Goal: Task Accomplishment & Management: Complete application form

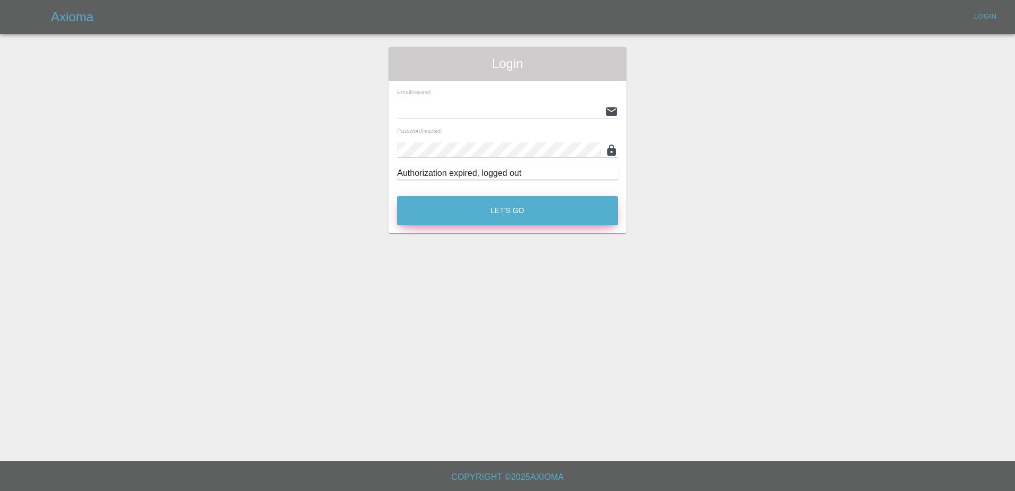
type input "[PERSON_NAME][EMAIL_ADDRESS][PERSON_NAME][DOMAIN_NAME]"
click at [531, 216] on button "Let's Go" at bounding box center [507, 210] width 221 height 29
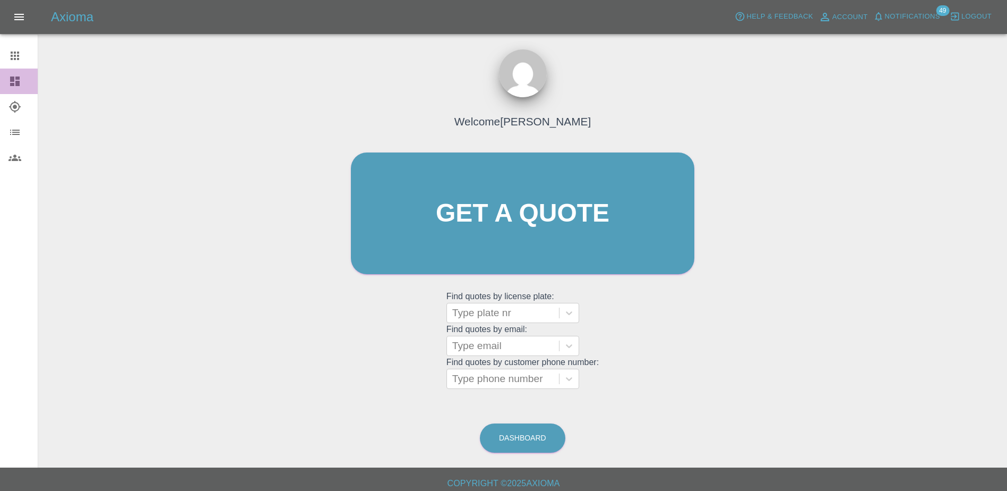
click at [12, 76] on icon at bounding box center [15, 81] width 10 height 10
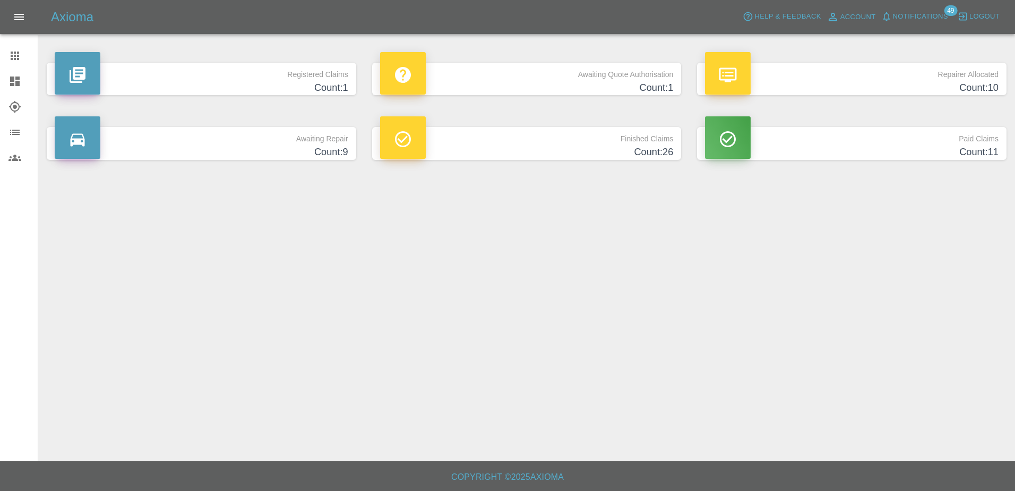
click at [493, 87] on h4 "Count: 1" at bounding box center [527, 88] width 294 height 14
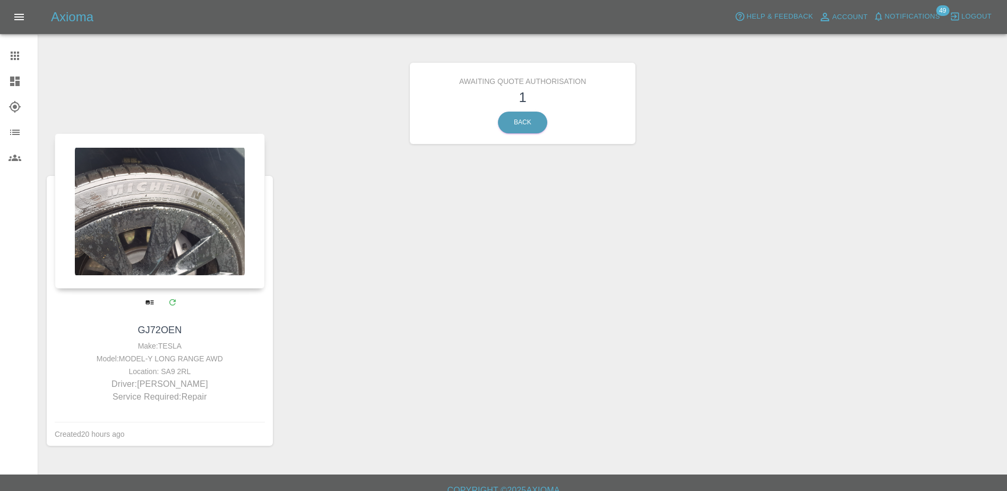
click at [184, 271] on div at bounding box center [160, 210] width 210 height 155
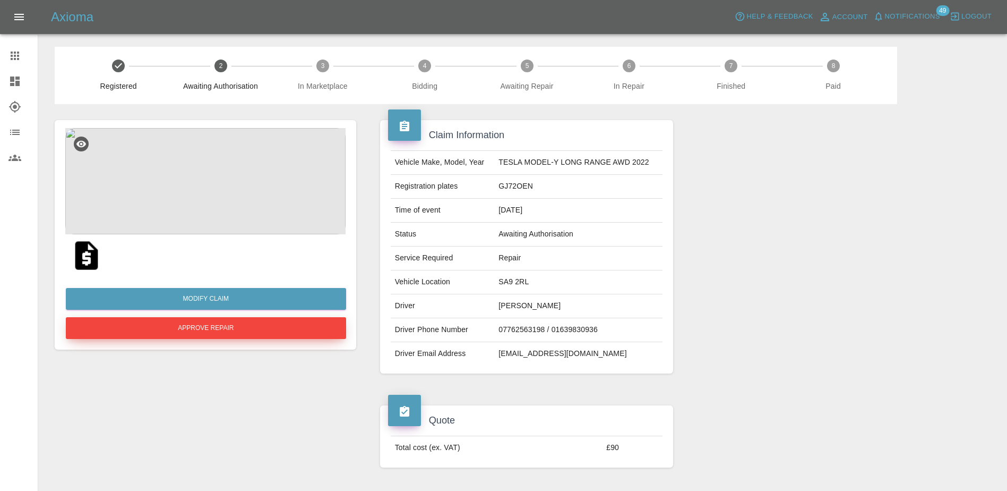
click at [233, 327] on button "Approve Repair" at bounding box center [206, 328] width 280 height 22
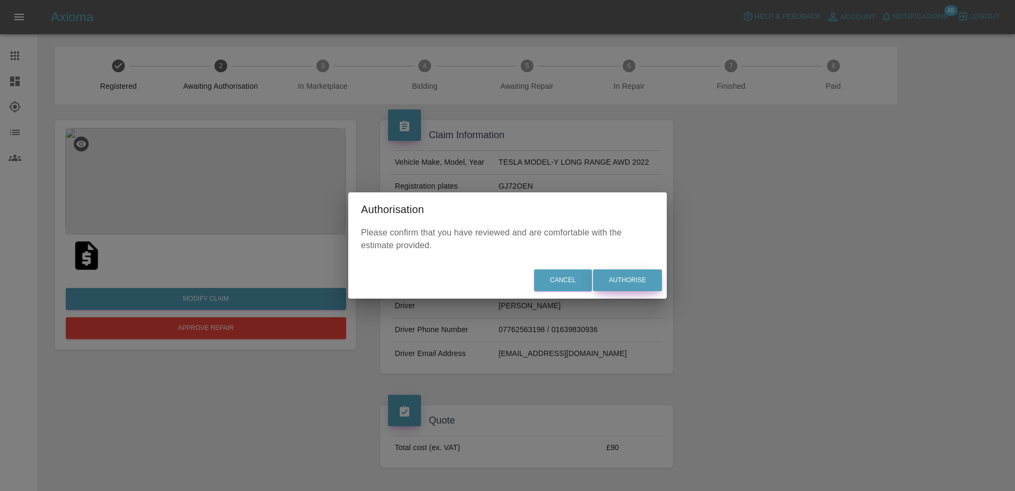
click at [621, 278] on button "Authorise" at bounding box center [627, 280] width 69 height 22
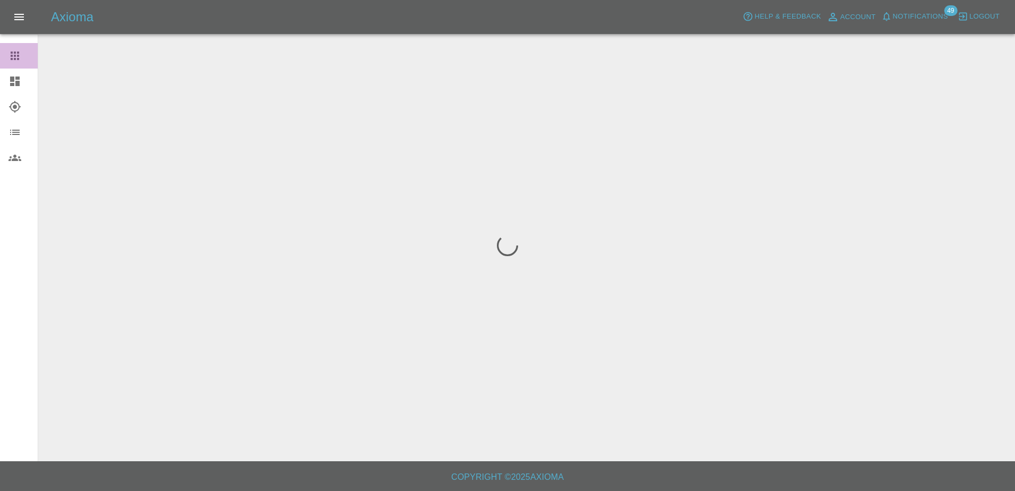
click at [7, 46] on link "Claims" at bounding box center [19, 55] width 38 height 25
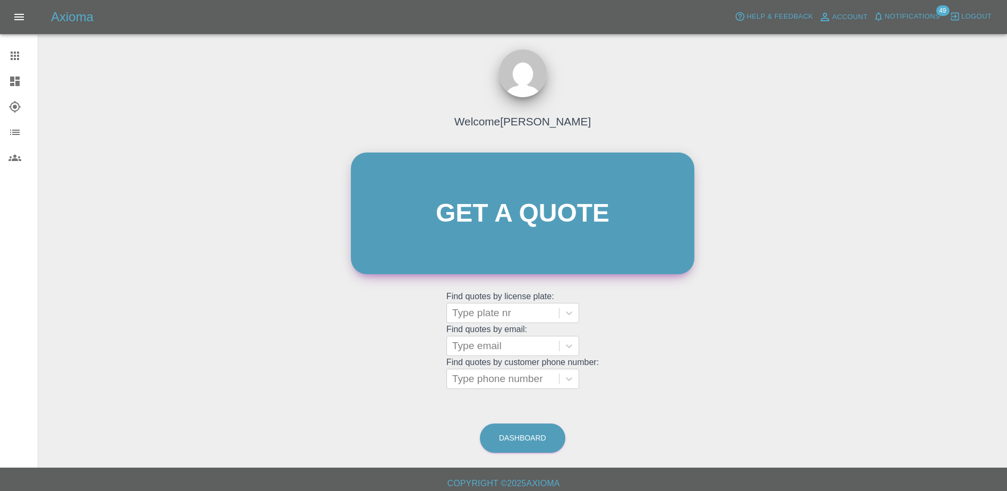
click at [567, 243] on link "Get a quote" at bounding box center [523, 213] width 344 height 122
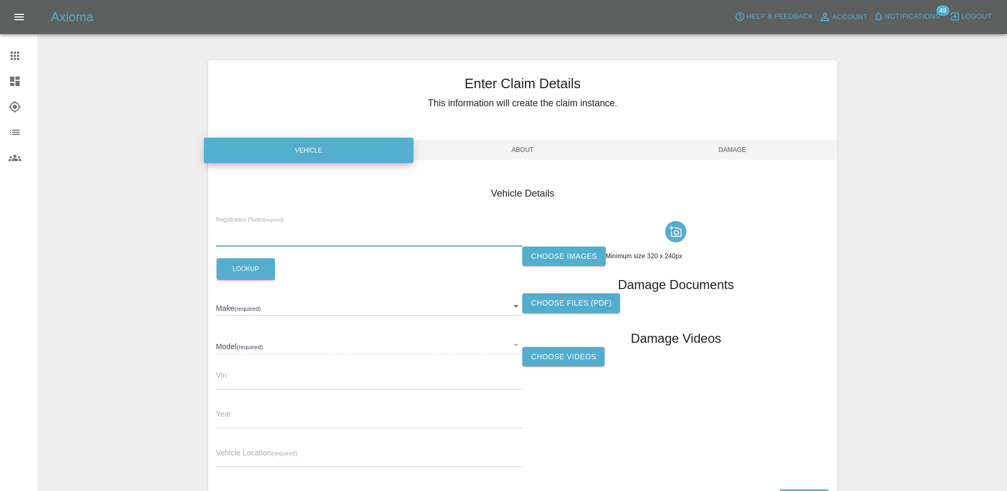
click at [330, 232] on input "text" at bounding box center [369, 238] width 307 height 15
paste input "PY74BGV"
type input "PY74BGV"
click at [253, 267] on button "Lookup" at bounding box center [246, 269] width 58 height 22
type input "VOLVO"
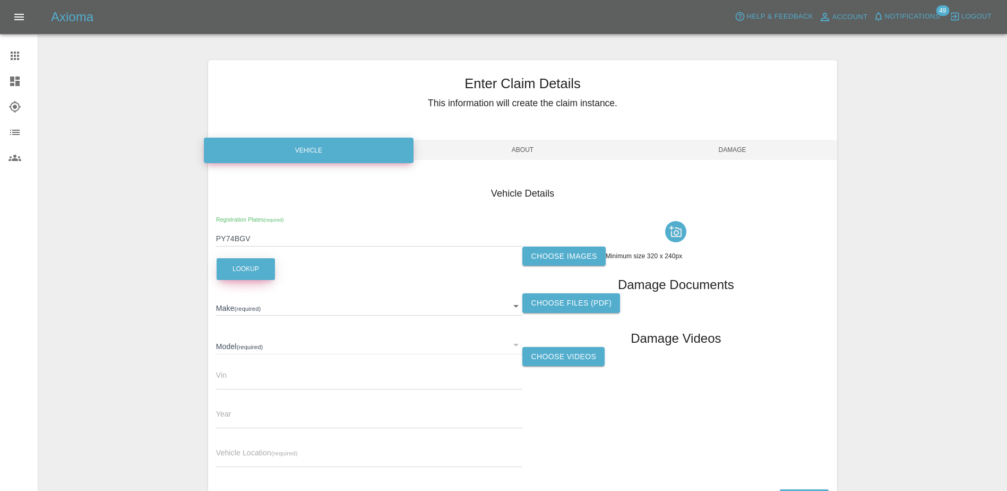
type input "EX30 PLUS SINGLE MOTOR EXTENDED RANGE"
type input "[US_VEHICLE_IDENTIFICATION_NUMBER]"
type input "2024"
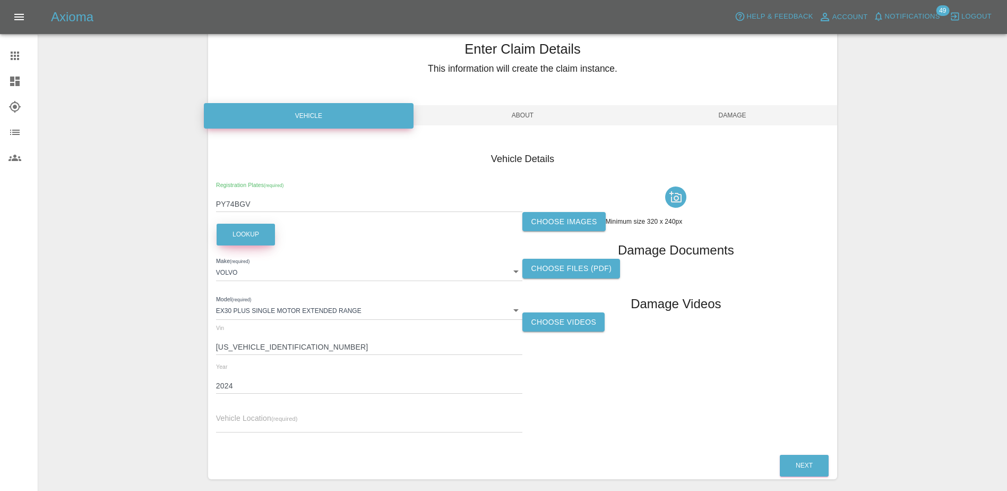
scroll to position [53, 0]
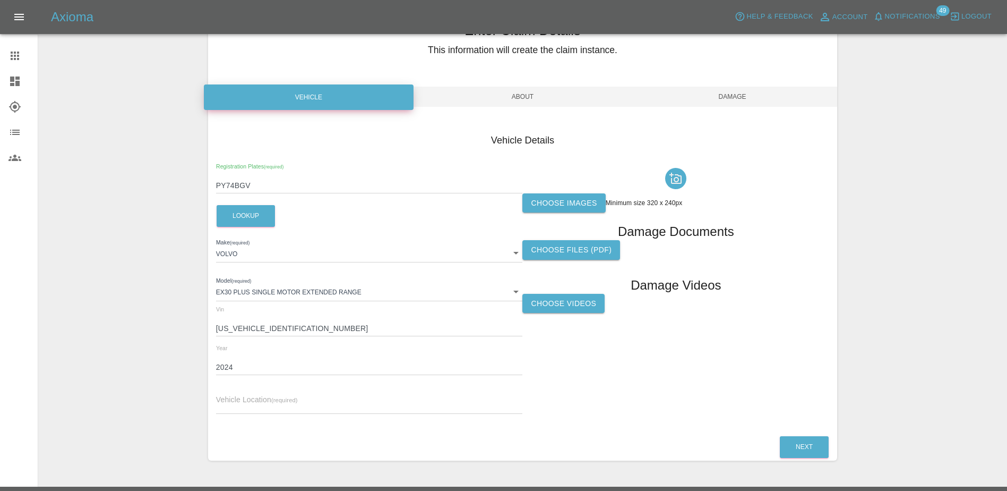
click at [297, 395] on label "Vehicle Location (required)" at bounding box center [257, 400] width 82 height 11
click at [298, 397] on small "(required)" at bounding box center [284, 400] width 27 height 6
drag, startPoint x: 324, startPoint y: 406, endPoint x: 350, endPoint y: 413, distance: 26.6
click at [327, 405] on input "text" at bounding box center [369, 405] width 307 height 15
click at [346, 407] on input "text" at bounding box center [369, 405] width 307 height 15
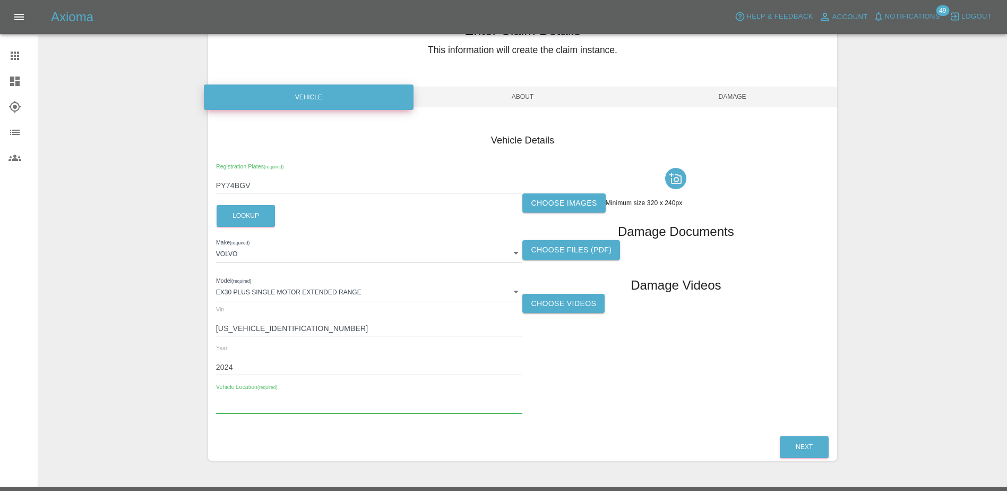
paste input "[STREET_ADDRESS][PERSON_NAME]"
type input "[STREET_ADDRESS][PERSON_NAME]"
click at [580, 378] on div "Choose images Minimum size 320 x 240px Damage Documents Choose files (pdf) Dama…" at bounding box center [676, 293] width 307 height 259
click at [576, 209] on label "Choose images" at bounding box center [564, 203] width 83 height 20
click at [0, 0] on input "Choose images" at bounding box center [0, 0] width 0 height 0
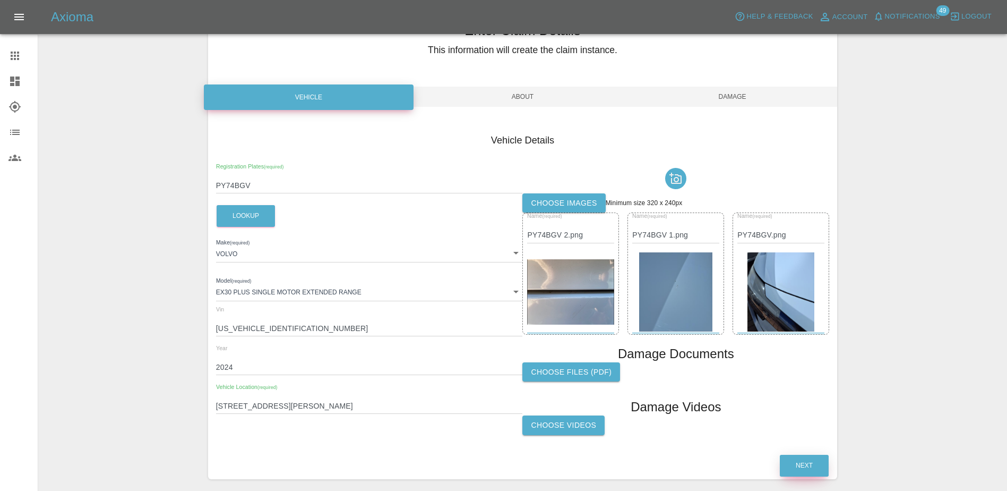
click at [793, 469] on button "Next" at bounding box center [804, 466] width 49 height 22
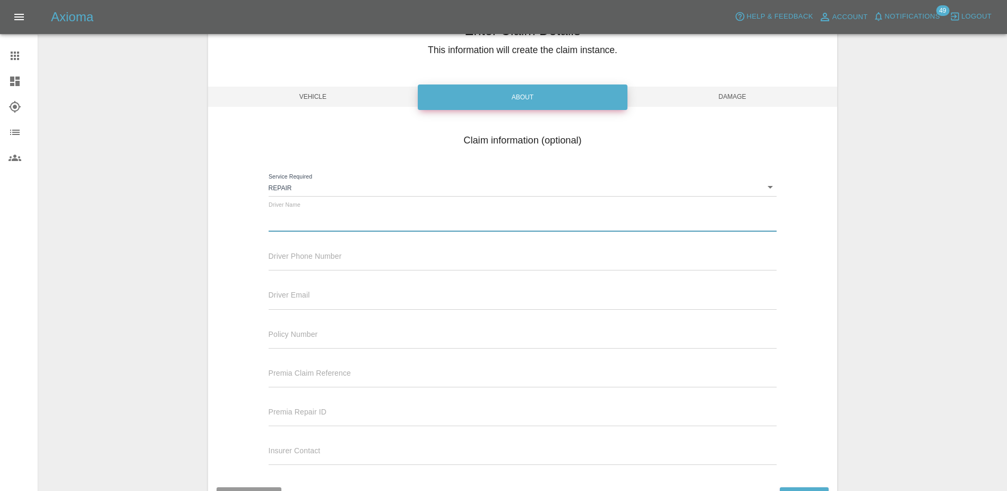
click at [334, 219] on input "text" at bounding box center [523, 223] width 509 height 15
click at [290, 219] on input "text" at bounding box center [523, 223] width 509 height 15
paste input "[PERSON_NAME]"
type input "[PERSON_NAME]"
click at [303, 260] on input "text" at bounding box center [523, 262] width 509 height 15
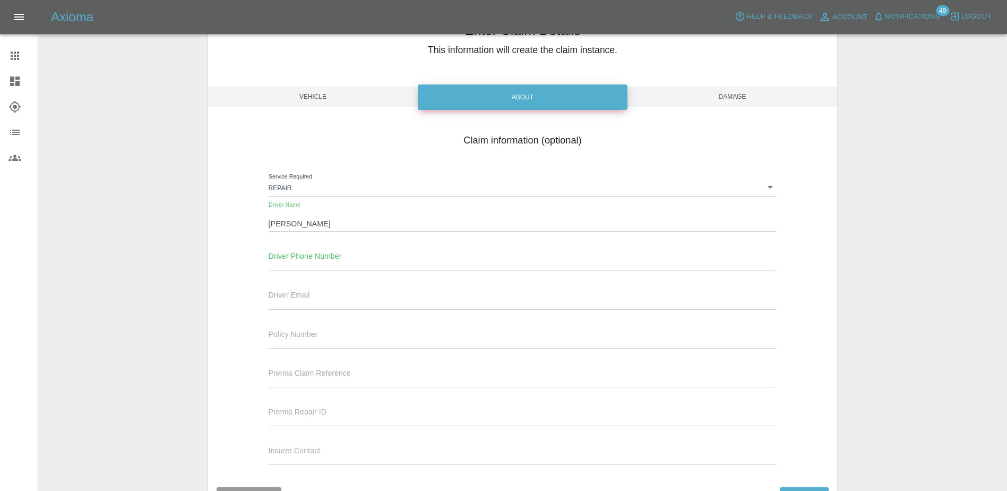
click at [400, 247] on div "Driver Phone Number" at bounding box center [523, 256] width 509 height 30
click at [359, 257] on input "text" at bounding box center [523, 262] width 509 height 15
paste input "07429182626"
type input "07429182626"
drag, startPoint x: 385, startPoint y: 296, endPoint x: 418, endPoint y: 295, distance: 33.5
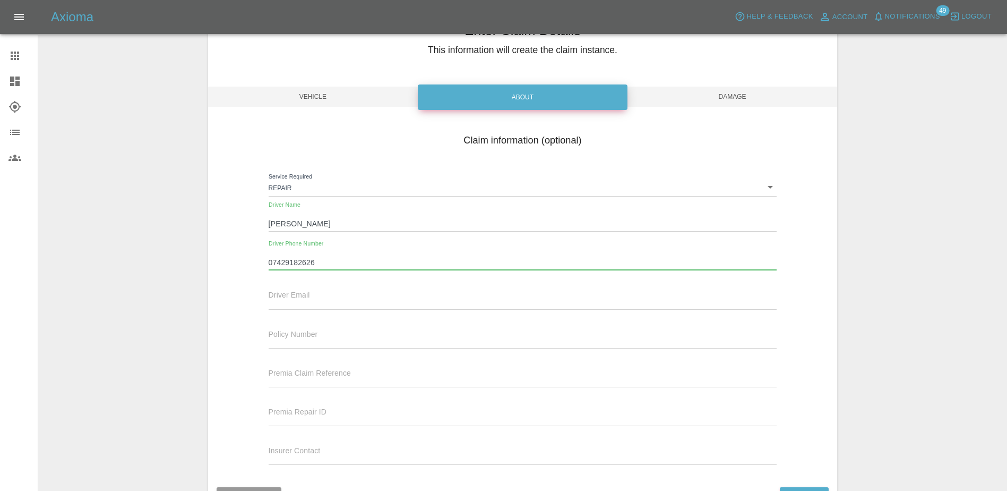
click at [385, 296] on input "text" at bounding box center [523, 301] width 509 height 15
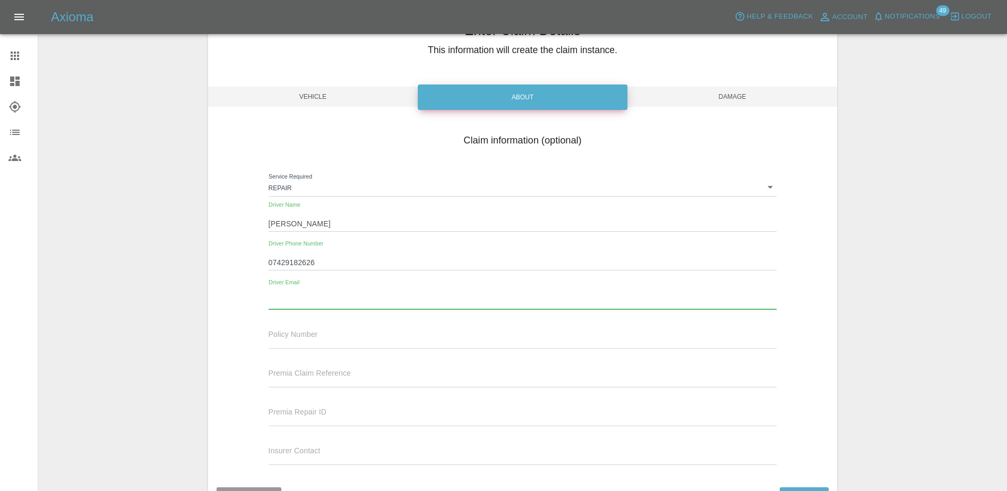
click at [284, 300] on input "text" at bounding box center [523, 301] width 509 height 15
paste input "[PERSON_NAME][EMAIL_ADDRESS][PERSON_NAME][DOMAIN_NAME]"
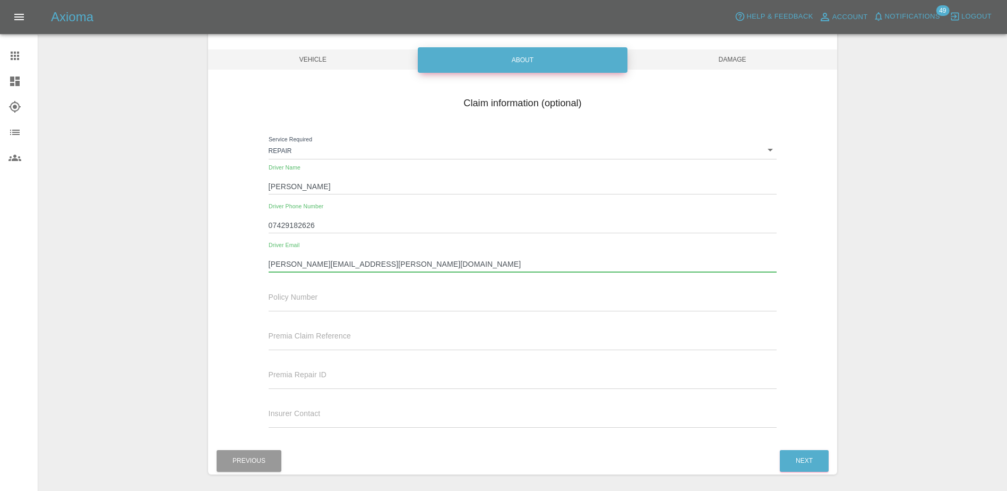
scroll to position [130, 0]
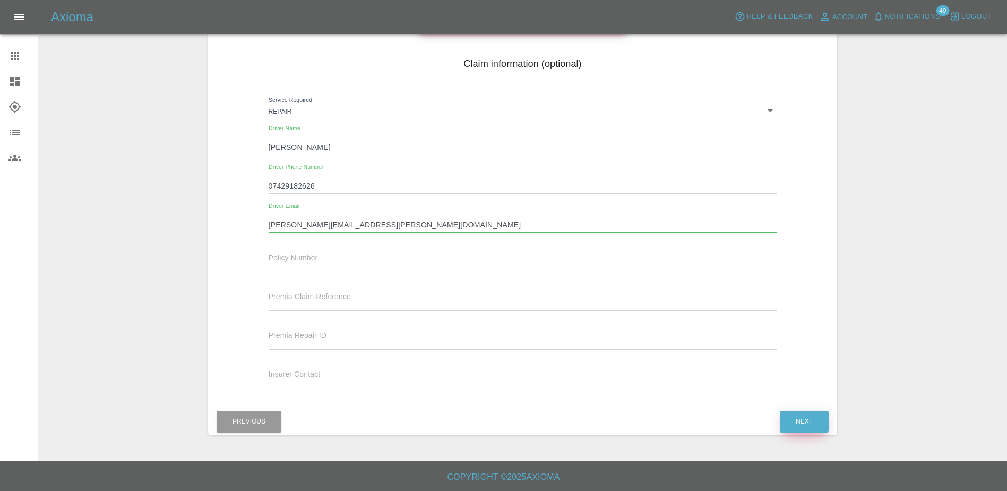
type input "[PERSON_NAME][EMAIL_ADDRESS][PERSON_NAME][DOMAIN_NAME]"
click at [808, 419] on button "Next" at bounding box center [804, 422] width 49 height 22
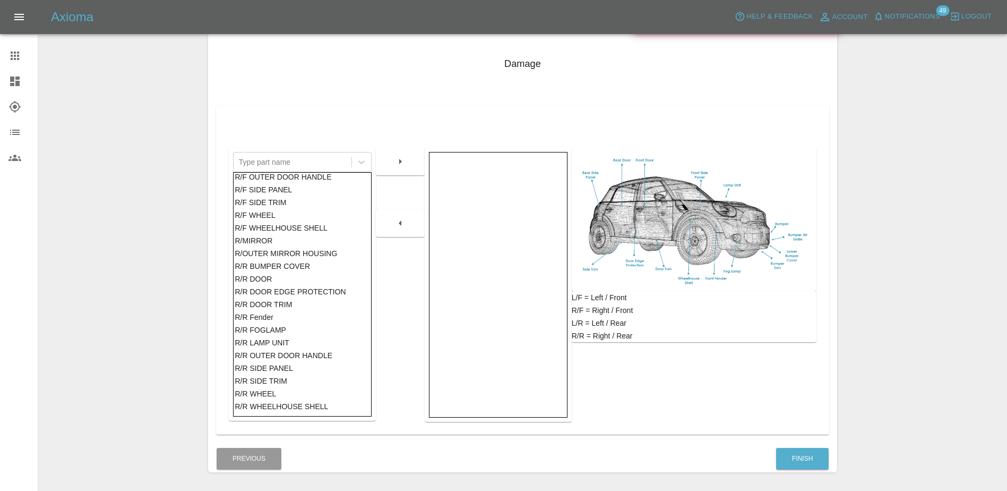
scroll to position [613, 0]
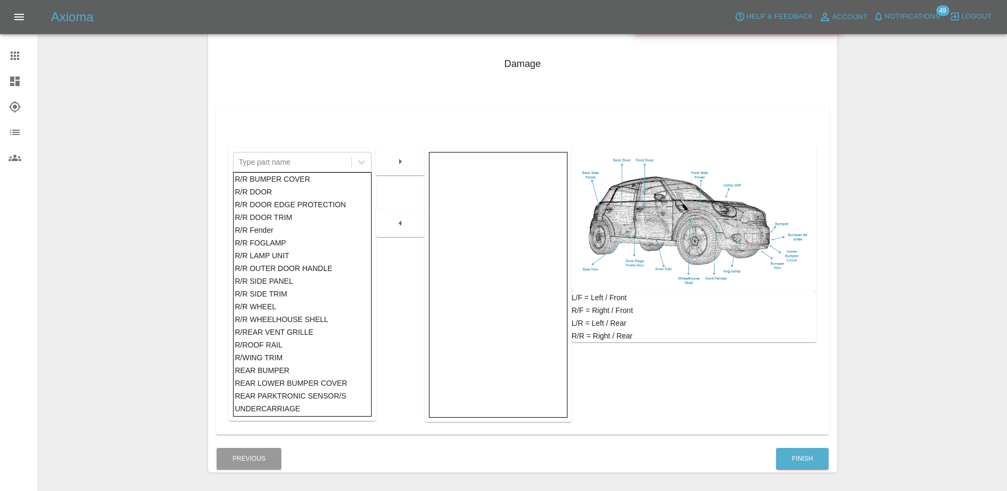
click at [277, 372] on div "REAR BUMPER" at bounding box center [302, 370] width 135 height 13
click at [405, 167] on icon "button" at bounding box center [400, 161] width 13 height 13
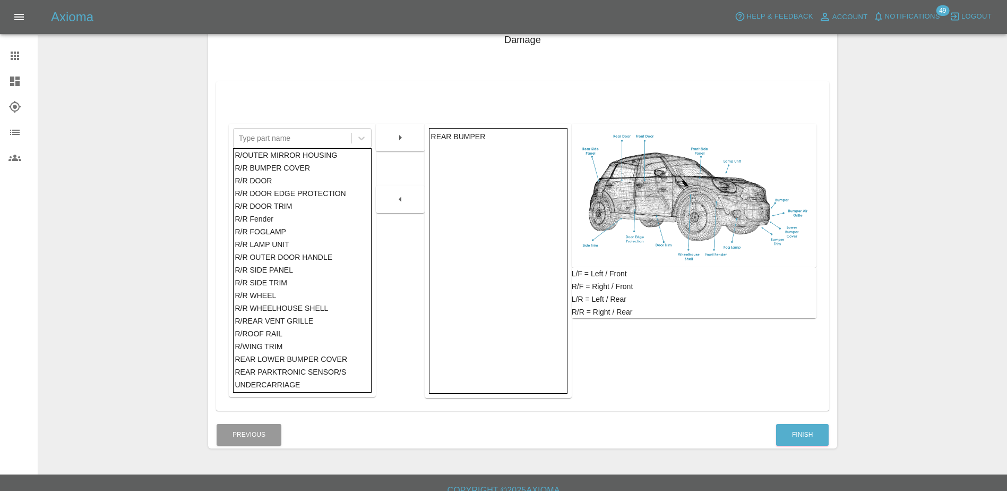
scroll to position [167, 0]
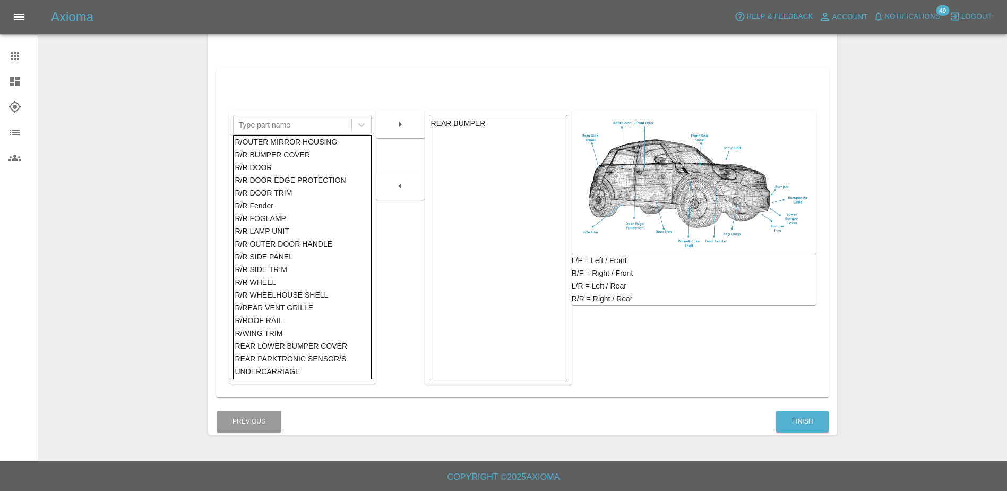
click at [291, 253] on div "R/R SIDE PANEL" at bounding box center [302, 256] width 135 height 13
click at [396, 122] on icon "button" at bounding box center [400, 124] width 13 height 13
click at [411, 181] on button "button" at bounding box center [400, 185] width 34 height 19
click at [448, 132] on div "R/R SIDE PANEL" at bounding box center [498, 136] width 135 height 13
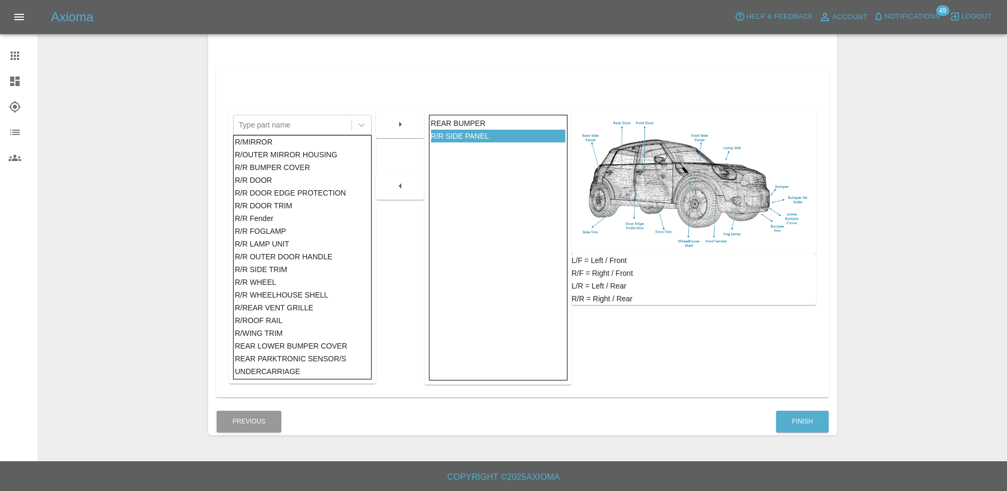
click at [408, 183] on button "button" at bounding box center [400, 185] width 34 height 19
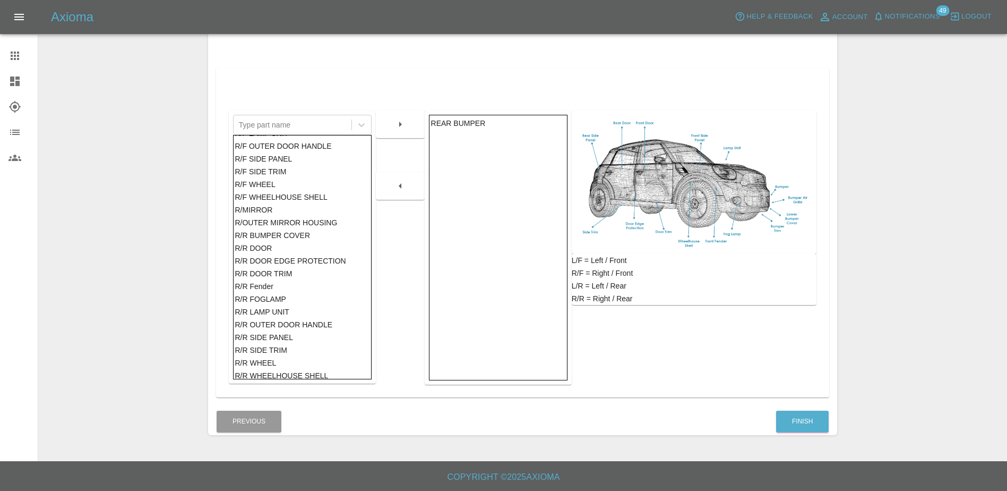
scroll to position [494, 0]
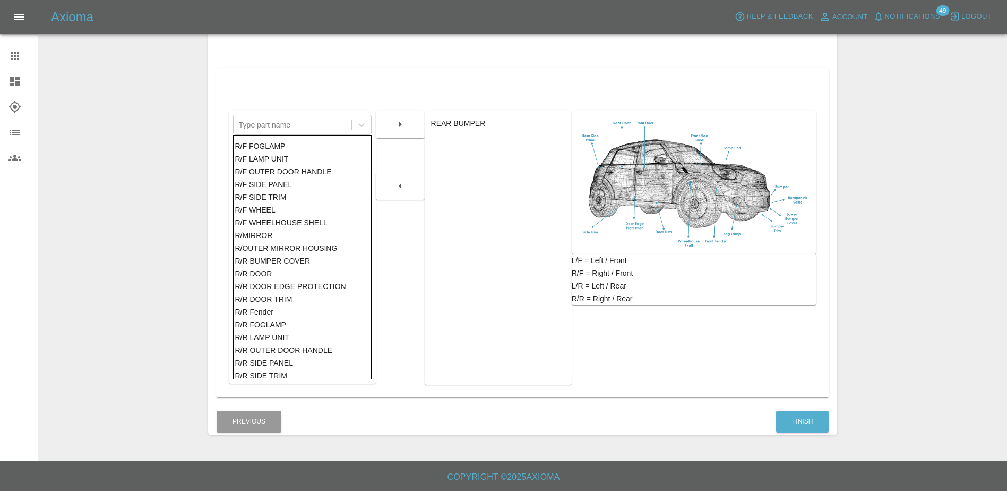
click at [287, 186] on div "R/F SIDE PANEL" at bounding box center [302, 184] width 135 height 13
click at [397, 126] on icon "button" at bounding box center [400, 124] width 13 height 13
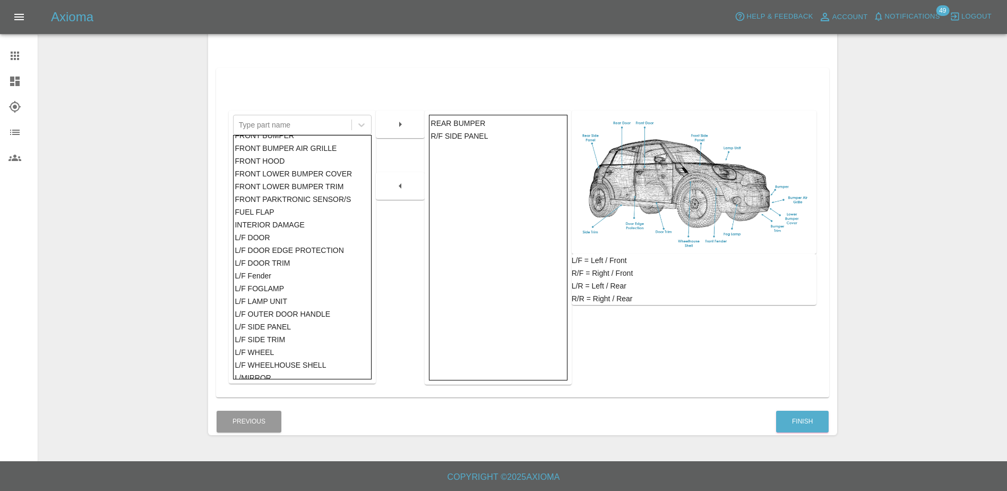
scroll to position [0, 0]
click at [280, 165] on div "FRONT HOOD" at bounding box center [302, 169] width 135 height 13
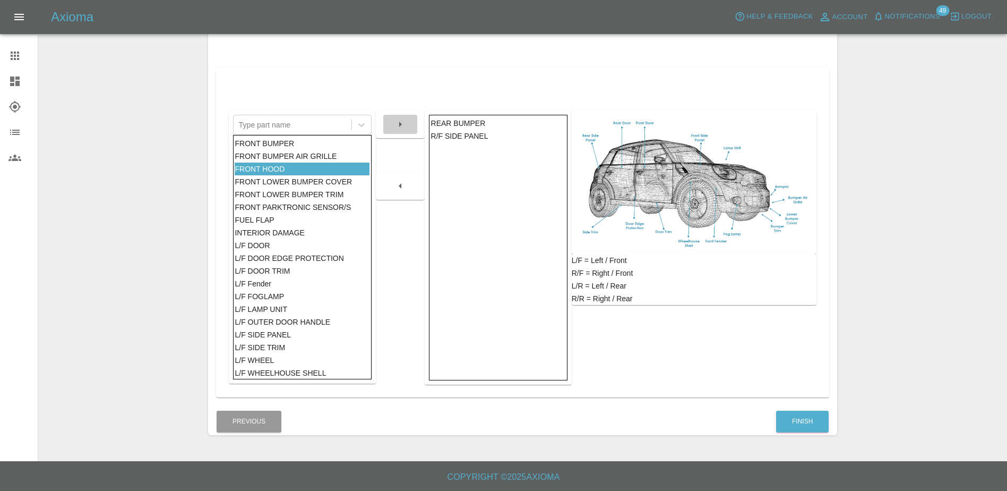
click at [401, 125] on icon "button" at bounding box center [400, 124] width 3 height 5
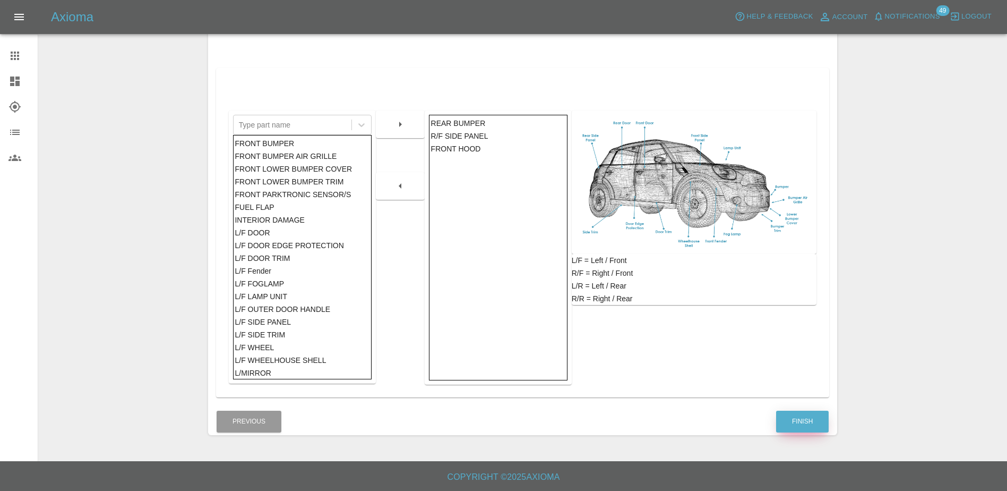
click at [814, 416] on button "Finish" at bounding box center [802, 422] width 53 height 22
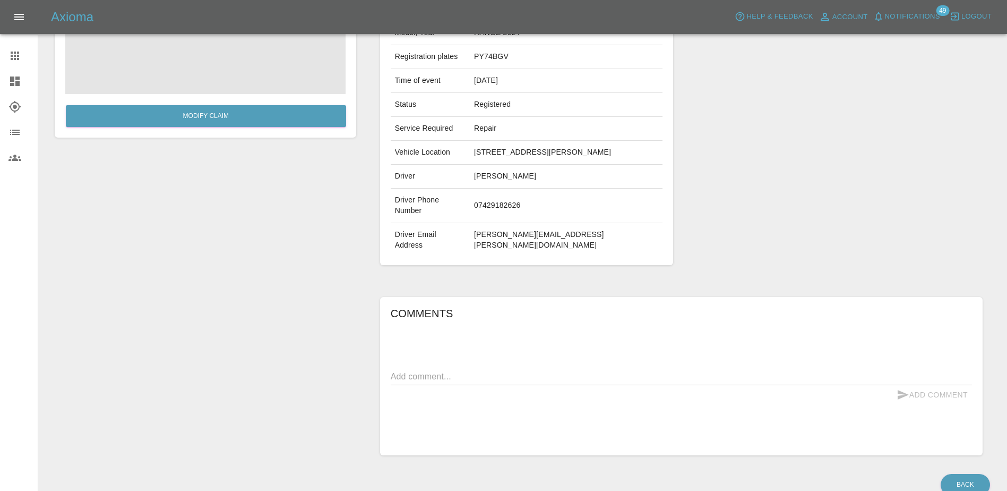
scroll to position [159, 0]
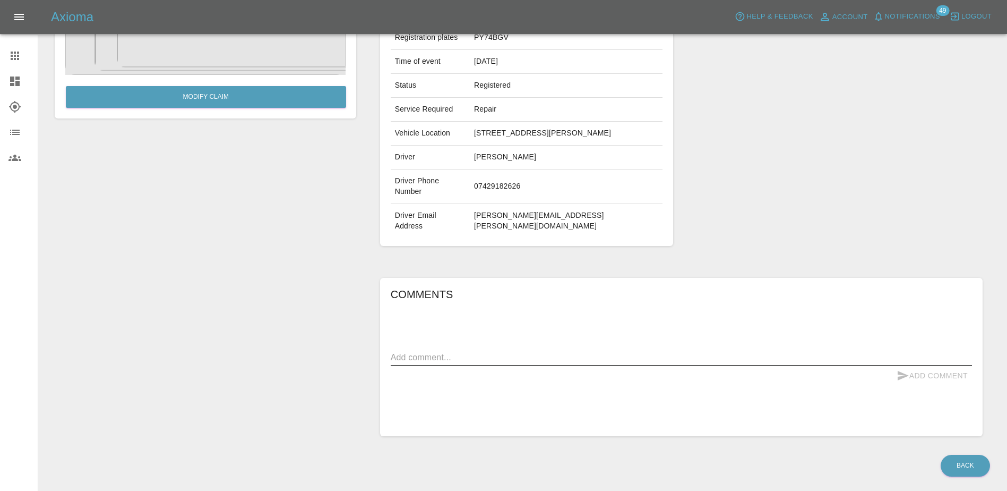
click at [523, 351] on textarea at bounding box center [682, 357] width 582 height 12
type textarea "Bumper scratched, OS front wing chipped, bonnet chipped"
click at [921, 369] on button "Add Comment" at bounding box center [933, 376] width 80 height 20
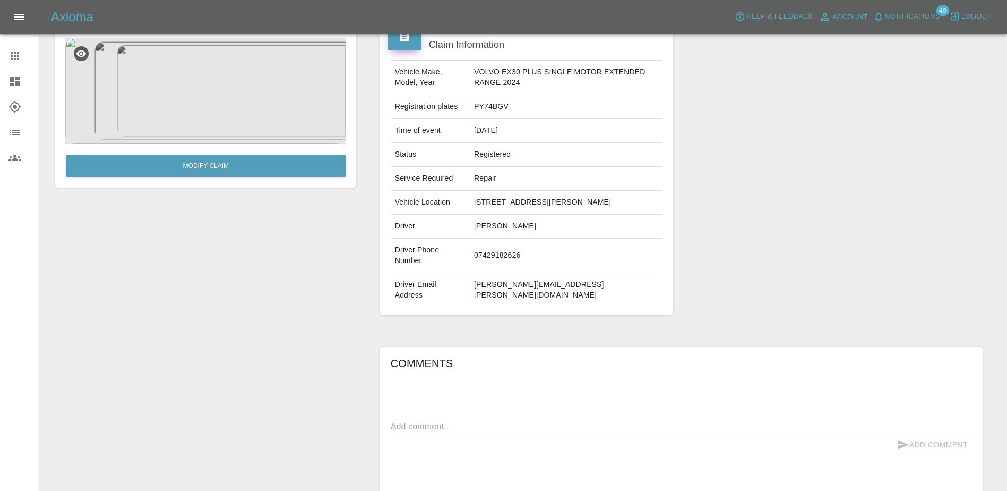
scroll to position [0, 0]
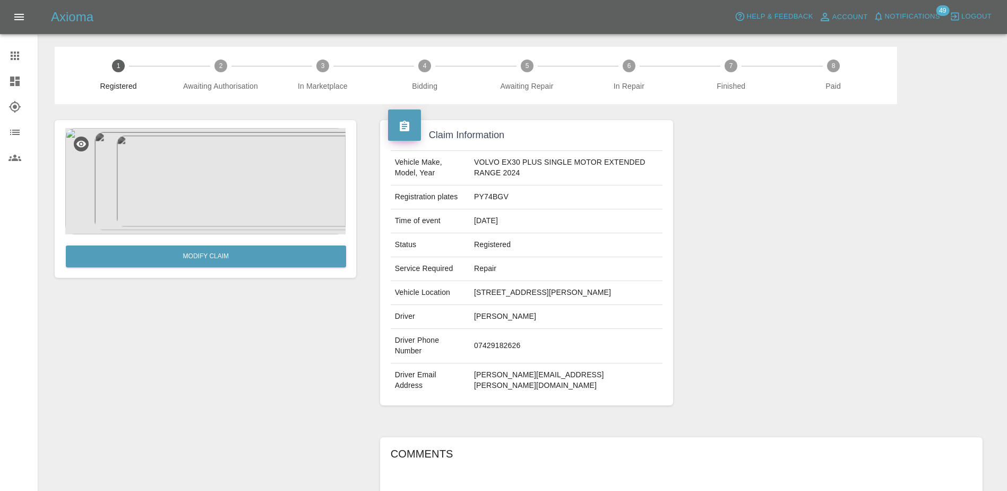
click at [20, 47] on link "Claims" at bounding box center [19, 55] width 38 height 25
